Goal: Transaction & Acquisition: Purchase product/service

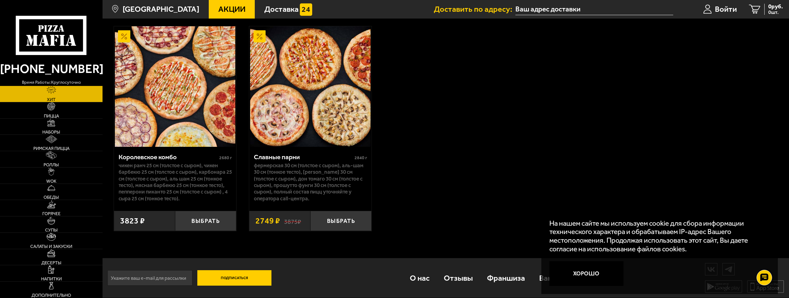
scroll to position [686, 0]
click at [78, 125] on link "Наборы" at bounding box center [51, 127] width 102 height 16
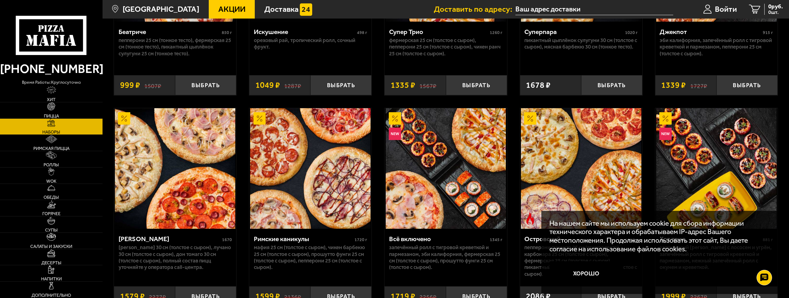
scroll to position [617, 0]
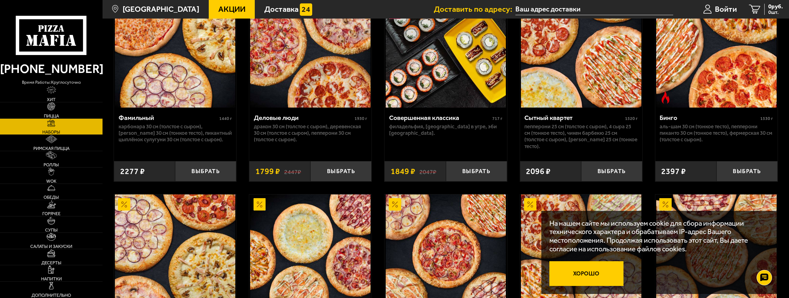
click at [599, 269] on button "Хорошо" at bounding box center [586, 273] width 74 height 25
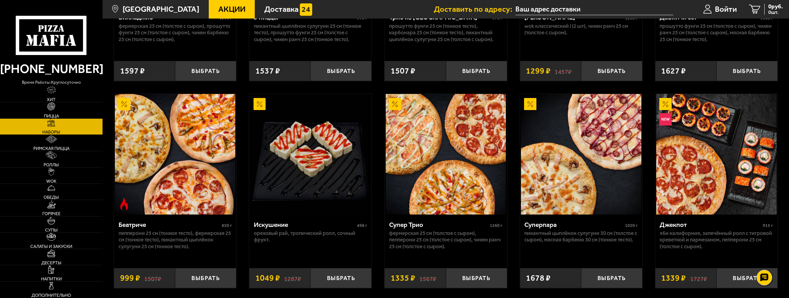
scroll to position [393, 0]
click at [689, 185] on img at bounding box center [716, 154] width 120 height 120
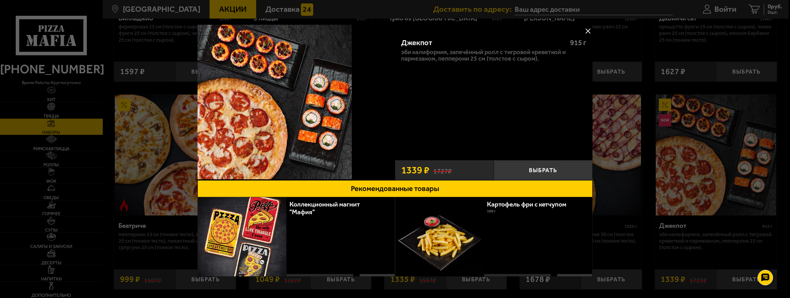
click at [583, 31] on button at bounding box center [587, 30] width 9 height 9
